Goal: Task Accomplishment & Management: Complete application form

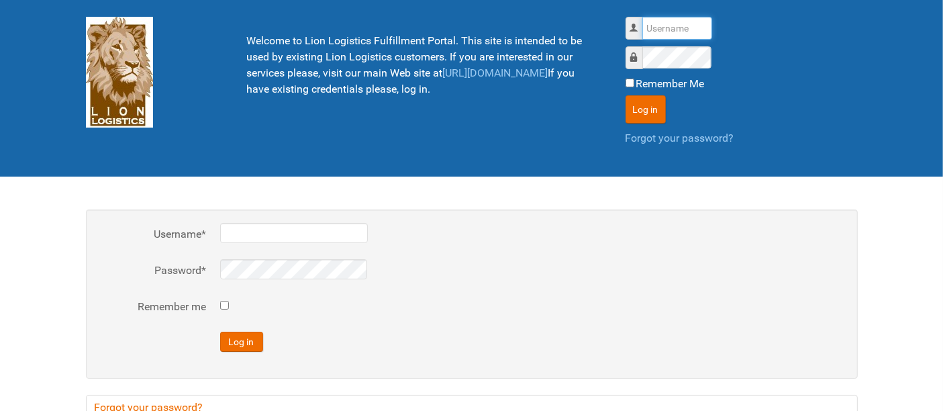
click at [688, 27] on input "Username" at bounding box center [677, 28] width 70 height 23
type input "al"
click at [625, 95] on button "Log in" at bounding box center [645, 109] width 40 height 28
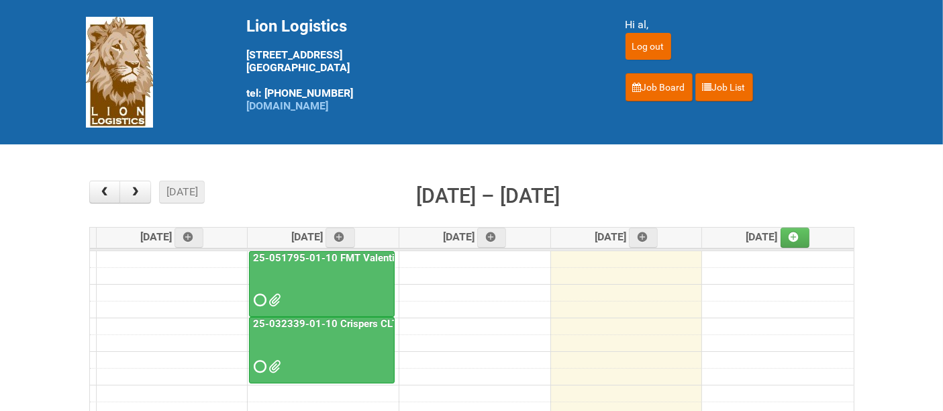
scroll to position [74, 0]
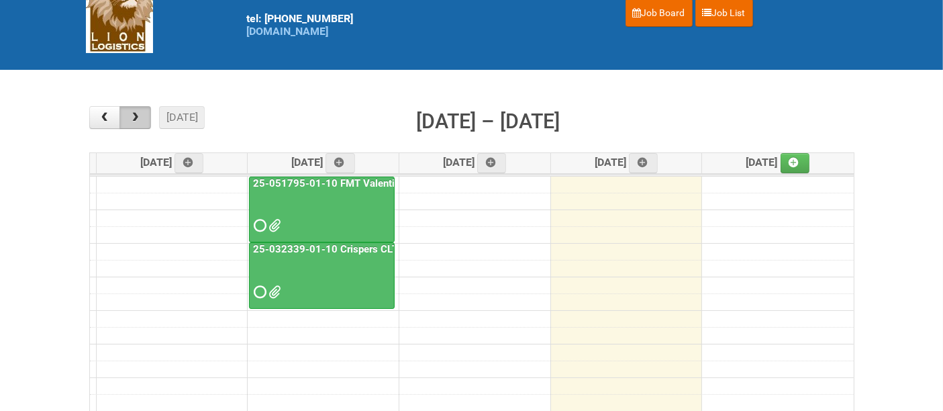
click at [132, 115] on span "button" at bounding box center [135, 117] width 13 height 11
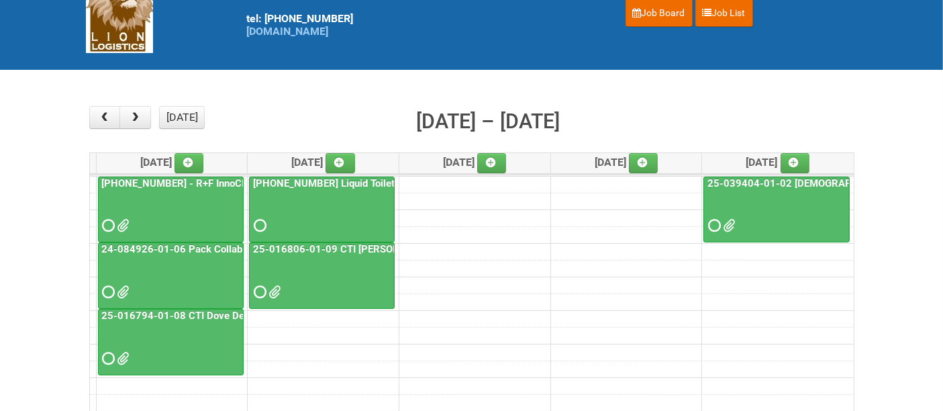
click at [750, 201] on div at bounding box center [777, 214] width 144 height 44
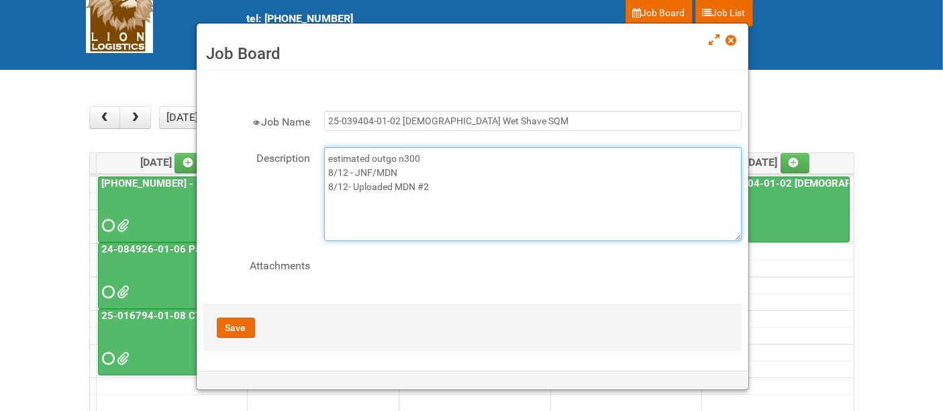
click at [506, 189] on textarea "estimated outgo n300 8/12 - JNF/MDN 8/12- Uploaded MDN #2" at bounding box center [532, 194] width 417 height 94
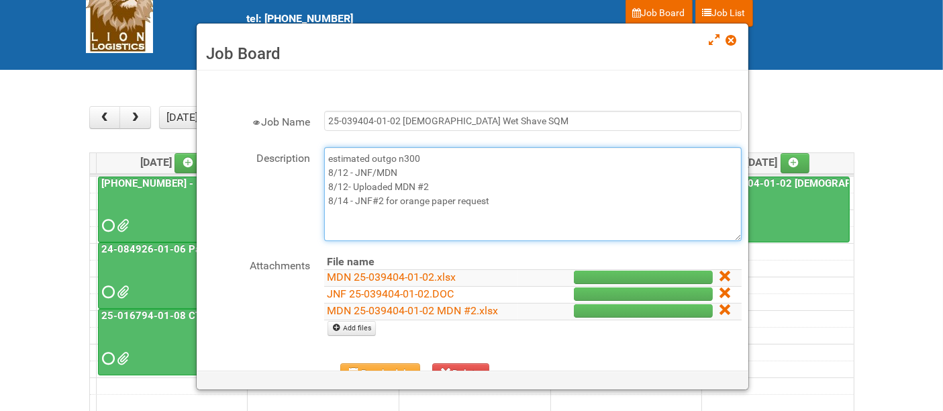
type textarea "estimated outgo n300 8/12 - JNF/MDN 8/12- Uploaded MDN #2 8/14 - JNF#2 for oran…"
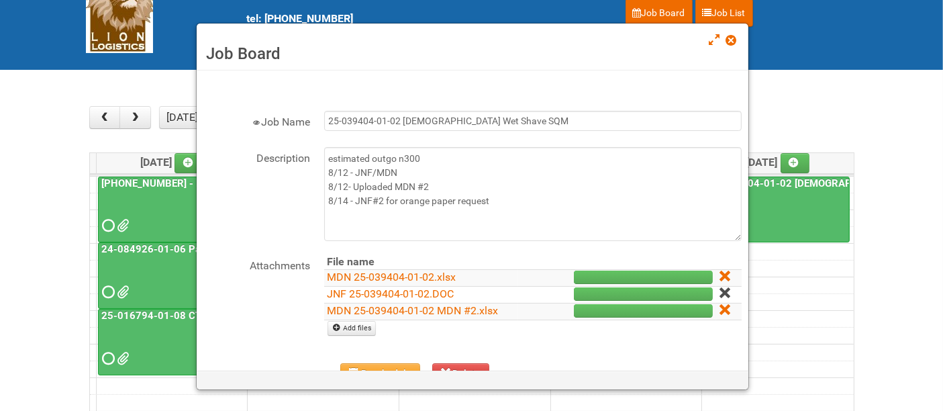
click at [719, 289] on icon at bounding box center [723, 292] width 9 height 9
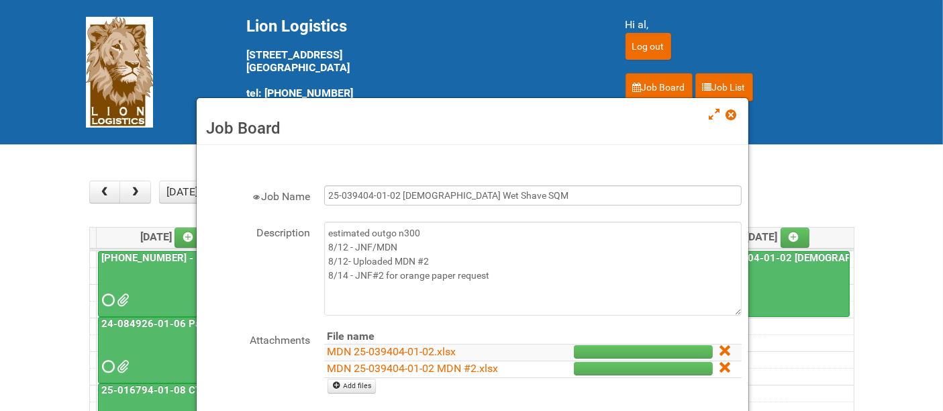
scroll to position [82, 0]
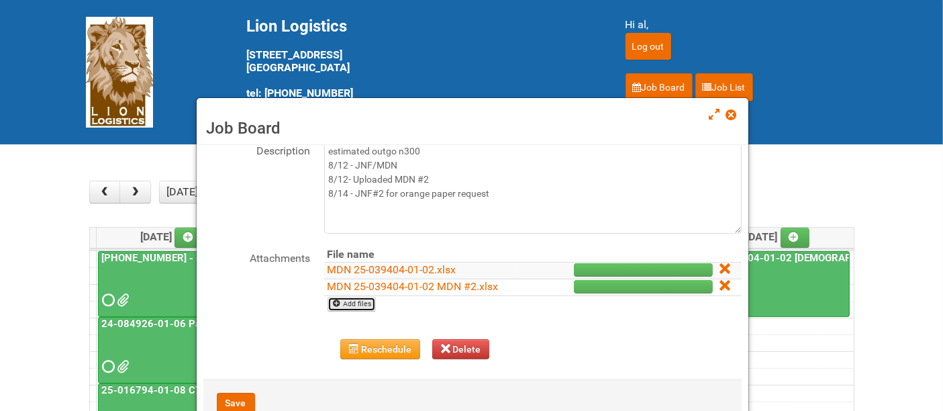
click at [366, 301] on link "Add files" at bounding box center [351, 304] width 49 height 15
type input "C:\fakepath\JNF 25-039404-01-02_REV.doc"
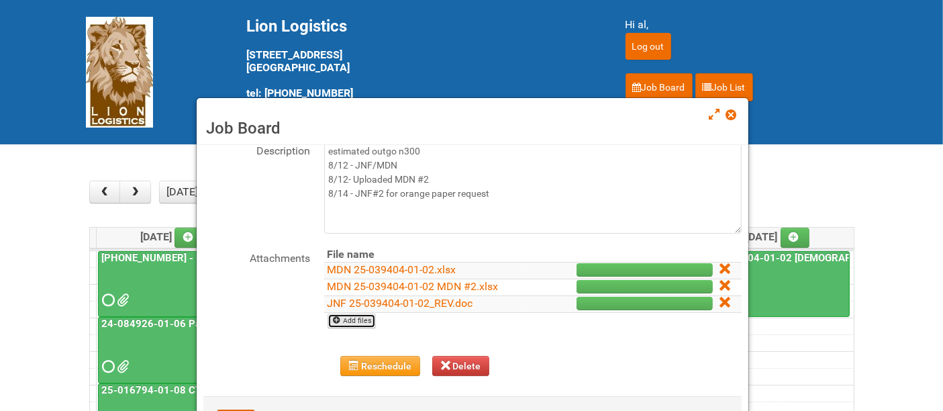
scroll to position [98, 0]
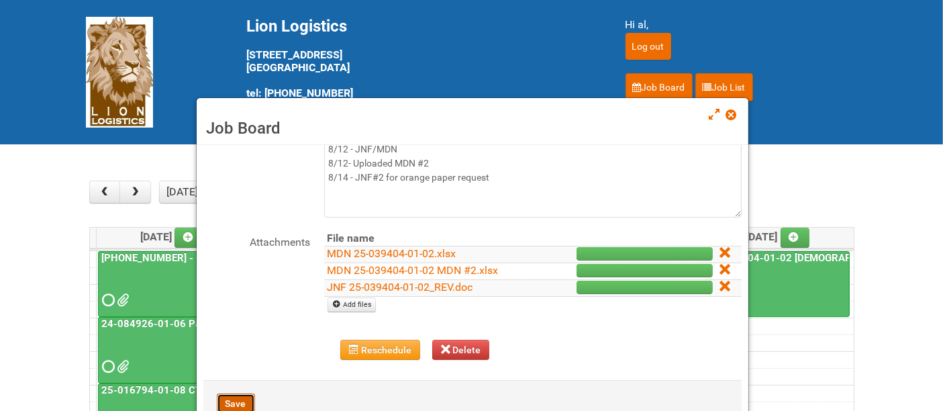
click at [236, 399] on button "Save" at bounding box center [236, 403] width 38 height 20
